Goal: Task Accomplishment & Management: Use online tool/utility

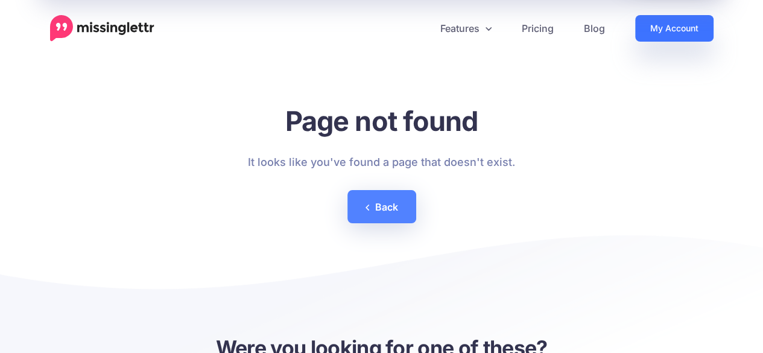
click at [649, 23] on link "My Account" at bounding box center [674, 28] width 78 height 27
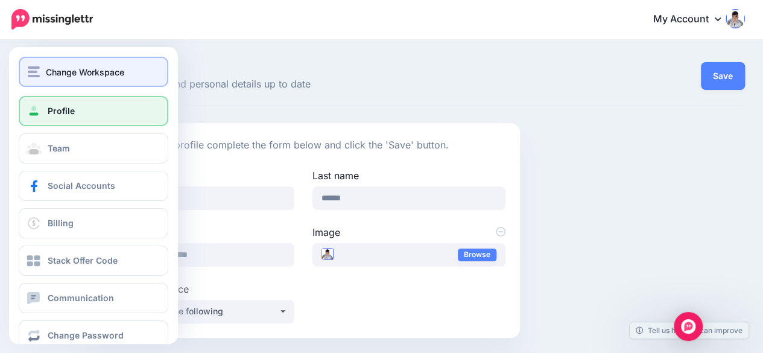
click at [33, 69] on img "button" at bounding box center [34, 71] width 12 height 11
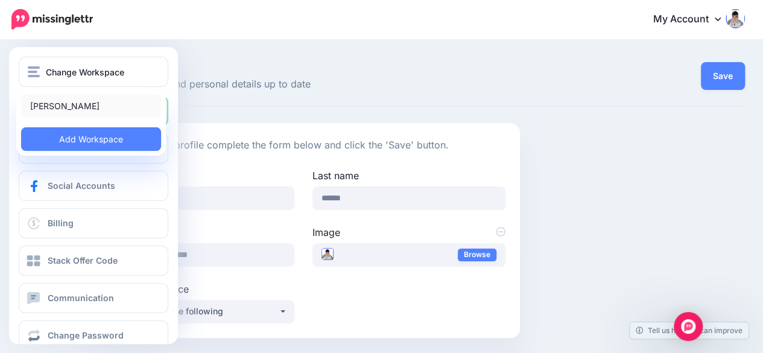
click at [53, 104] on link "[PERSON_NAME]" at bounding box center [91, 106] width 140 height 24
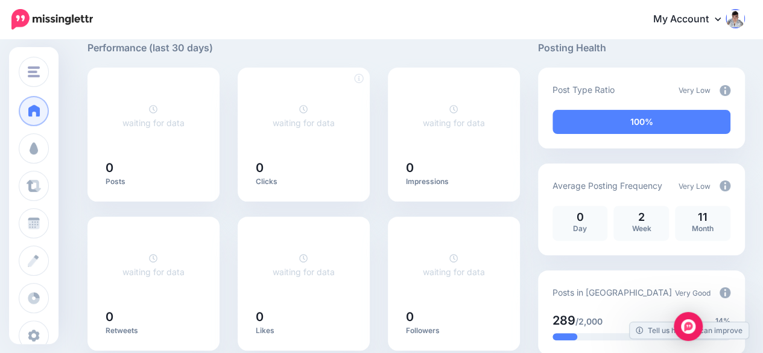
scroll to position [121, 0]
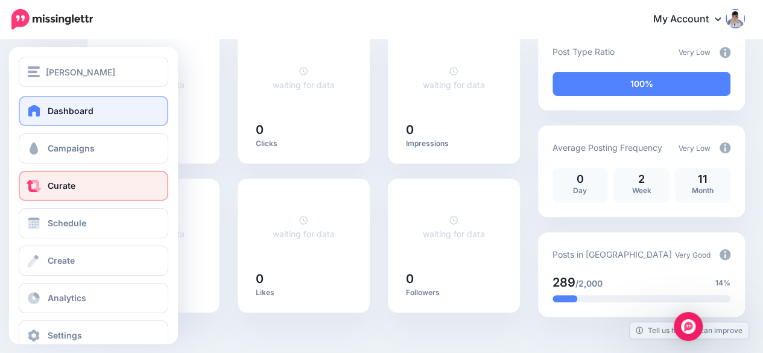
click at [82, 189] on link "Curate" at bounding box center [94, 186] width 150 height 30
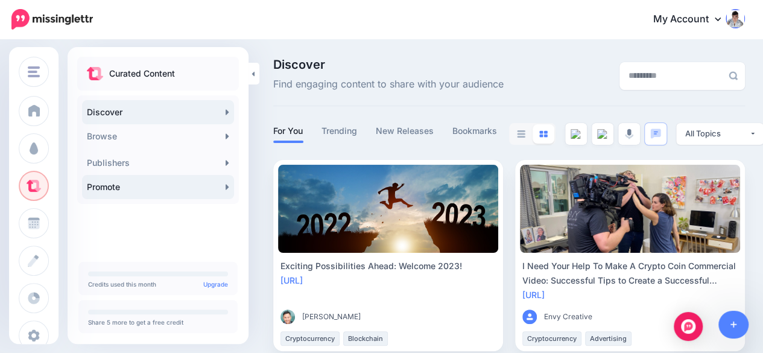
click at [197, 183] on link "Promote" at bounding box center [158, 187] width 152 height 24
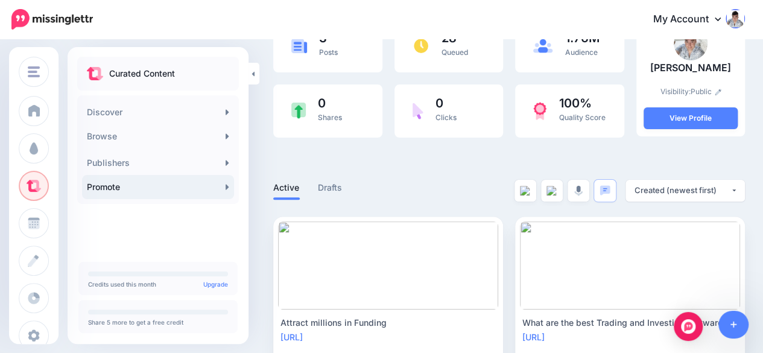
scroll to position [17, 0]
